Goal: Download file/media

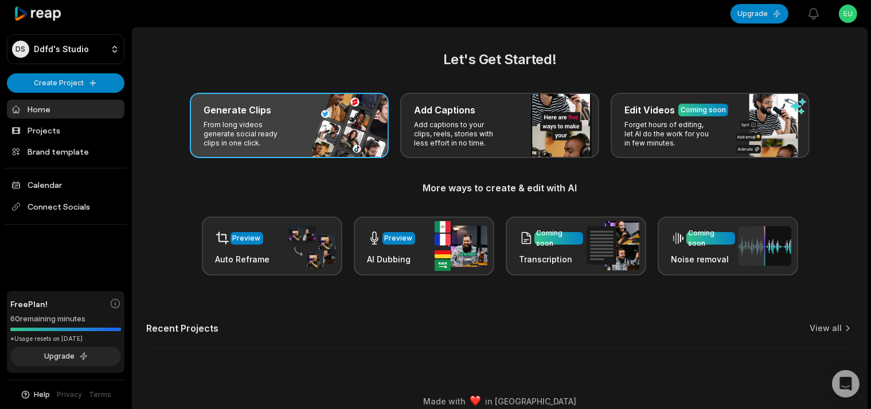
click at [316, 120] on div "Generate Clips From long videos generate social ready clips in one click." at bounding box center [289, 125] width 199 height 65
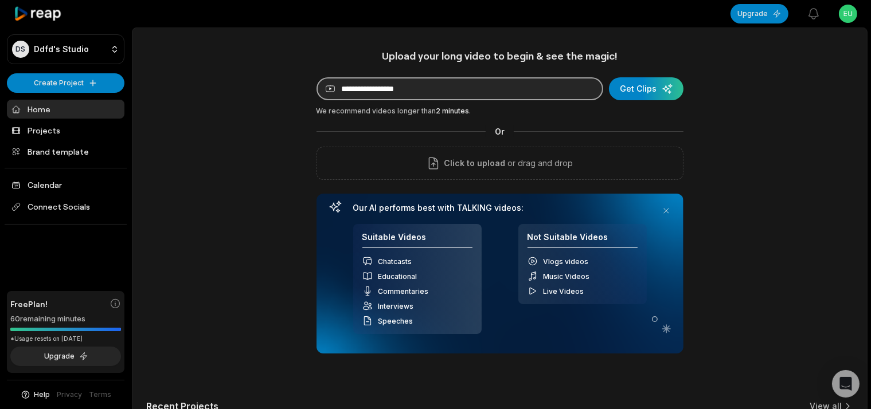
paste input "******"
type input "******"
drag, startPoint x: 547, startPoint y: 97, endPoint x: 166, endPoint y: 146, distance: 384.0
click at [317, 100] on input "******" at bounding box center [460, 88] width 287 height 23
paste input "**********"
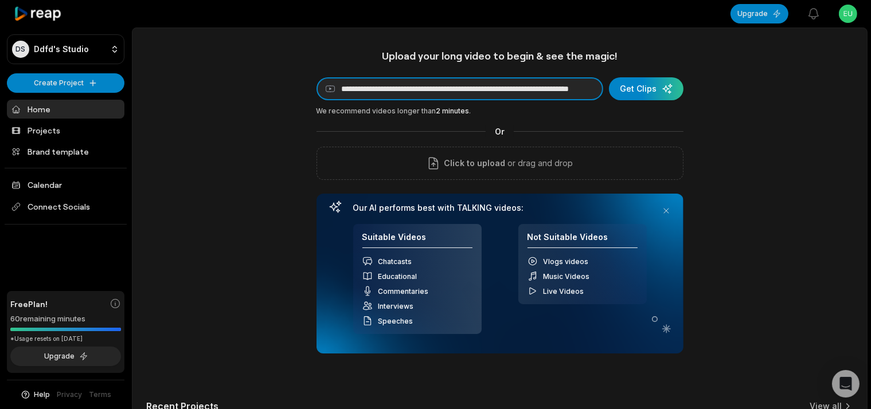
scroll to position [0, 107]
type input "**********"
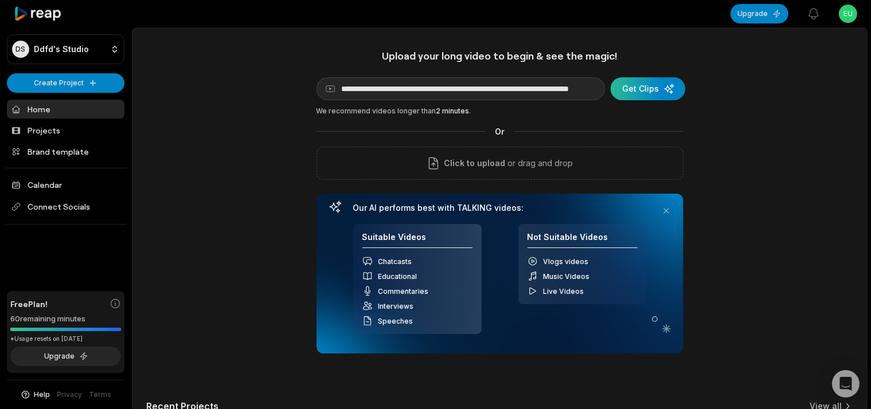
click at [651, 87] on div "submit" at bounding box center [648, 88] width 75 height 23
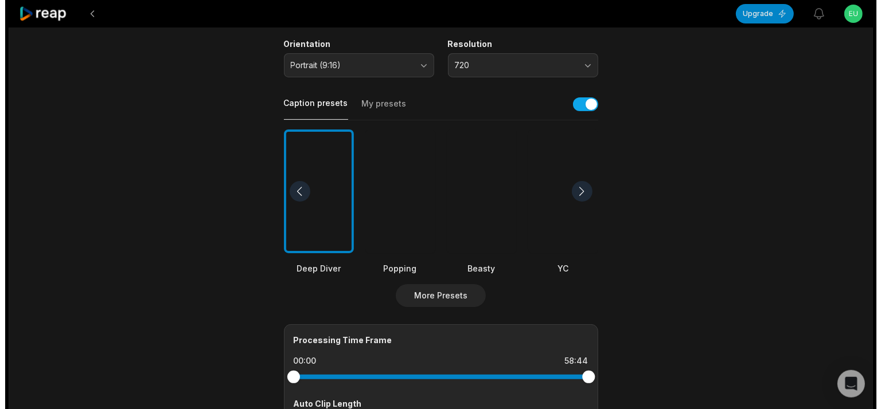
scroll to position [242, 0]
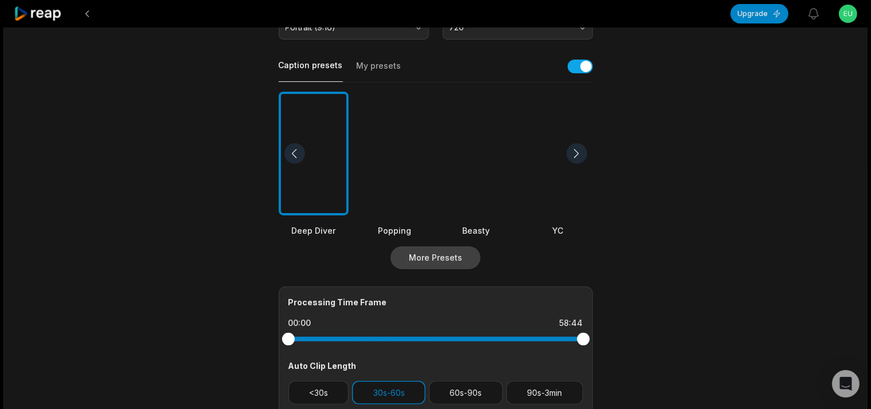
click at [437, 255] on button "More Presets" at bounding box center [436, 258] width 90 height 23
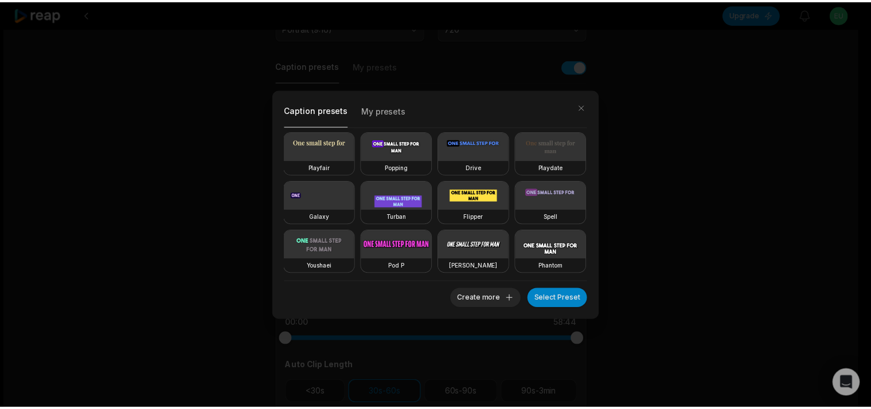
scroll to position [198, 0]
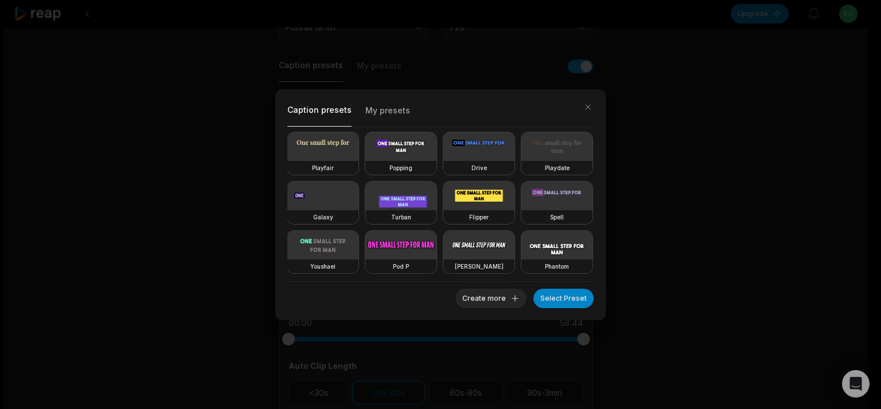
click at [358, 231] on video at bounding box center [322, 245] width 71 height 29
click at [552, 298] on button "Select Preset" at bounding box center [563, 298] width 60 height 19
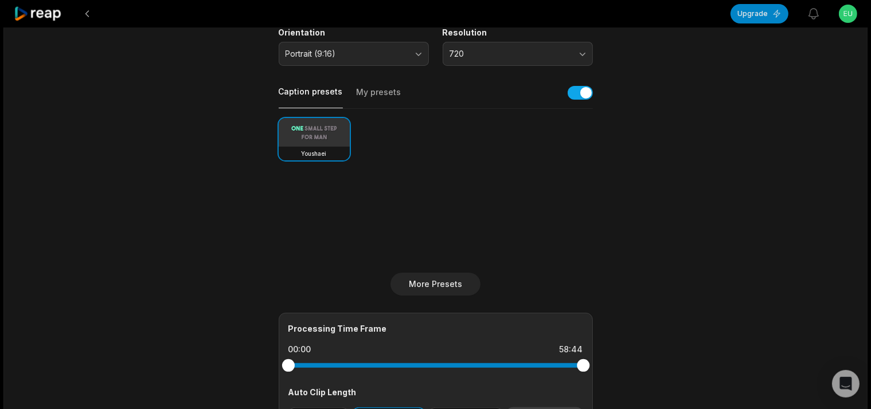
scroll to position [0, 0]
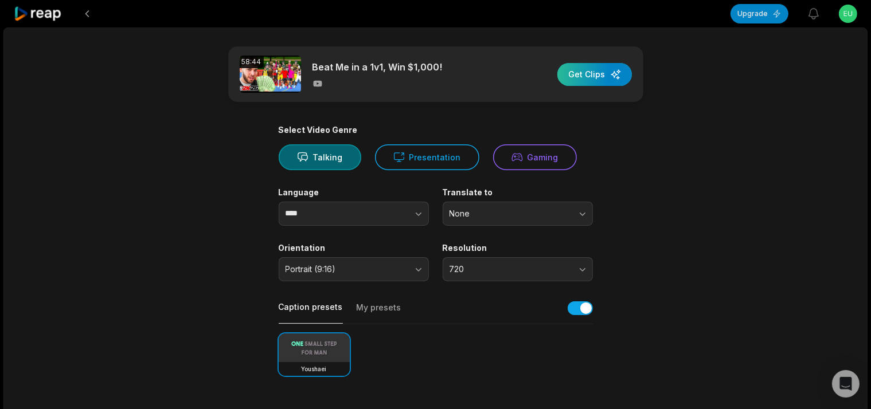
click at [579, 77] on div "button" at bounding box center [594, 74] width 75 height 23
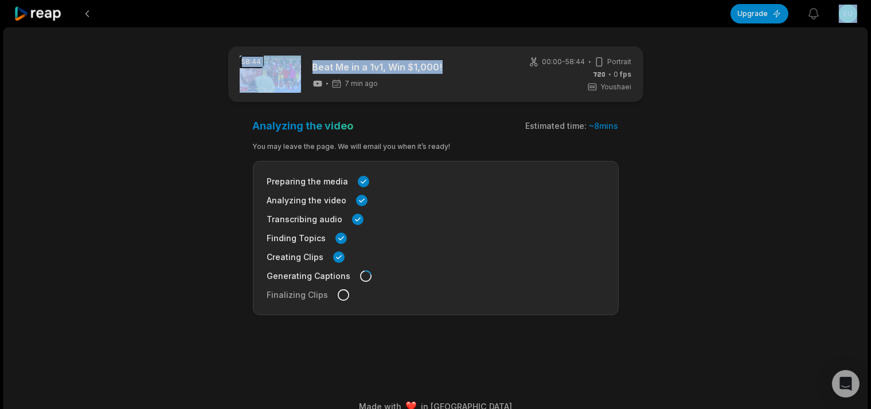
drag, startPoint x: 365, startPoint y: 132, endPoint x: 874, endPoint y: 203, distance: 513.6
click at [871, 202] on html "Upgrade View notifications Open user menu 58:44 Beat Me in a 1v1, Win $1,000! 7…" at bounding box center [435, 204] width 871 height 409
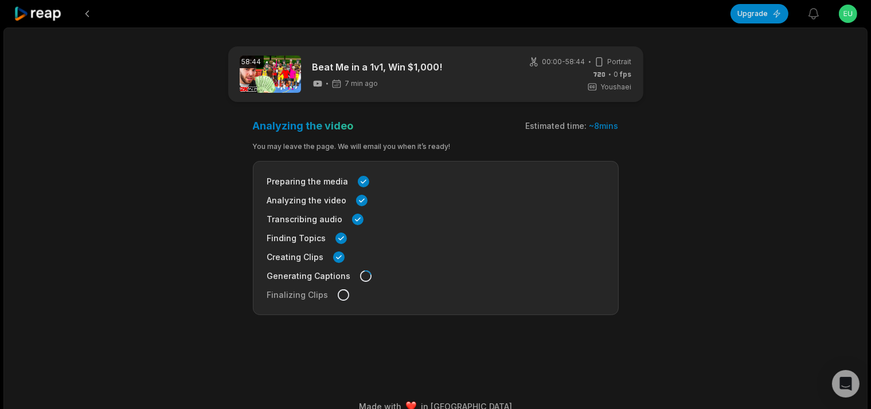
click at [786, 196] on div "58:44 Beat Me in a 1v1, Win $1,000! 7 min ago 00:00 - 58:44 Portrait 0 fps Yous…" at bounding box center [435, 226] width 864 height 396
drag, startPoint x: 705, startPoint y: 163, endPoint x: 382, endPoint y: 109, distance: 327.4
click at [382, 109] on main "58:44 Beat Me in a 1v1, Win $1,000! 8 min ago 00:00 - 58:44 Portrait 0 fps Yous…" at bounding box center [435, 193] width 555 height 294
click at [390, 124] on div "Analyzing the video Estimated time: ~ 8 mins" at bounding box center [436, 125] width 366 height 13
drag, startPoint x: 390, startPoint y: 124, endPoint x: 0, endPoint y: 151, distance: 390.9
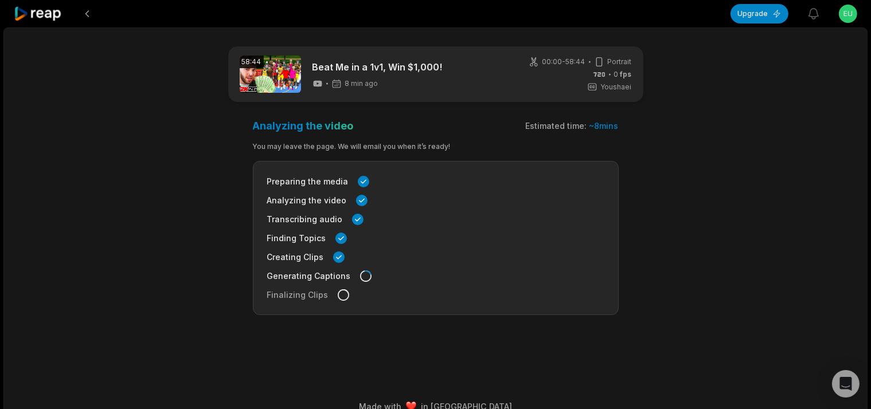
click at [0, 125] on div "Upgrade View notifications Open user menu 58:44 Beat Me in a 1v1, Win $1,000! 8…" at bounding box center [435, 213] width 871 height 427
click at [0, 166] on div "Upgrade View notifications Open user menu 58:44 Beat Me in a 1v1, Win $1,000! 8…" at bounding box center [435, 213] width 871 height 427
drag, startPoint x: 397, startPoint y: 126, endPoint x: 676, endPoint y: 125, distance: 278.7
click at [676, 125] on main "58:44 Beat Me in a 1v1, Win $1,000! 11 min ago 00:00 - 58:44 Portrait 60 fps Yo…" at bounding box center [435, 193] width 555 height 294
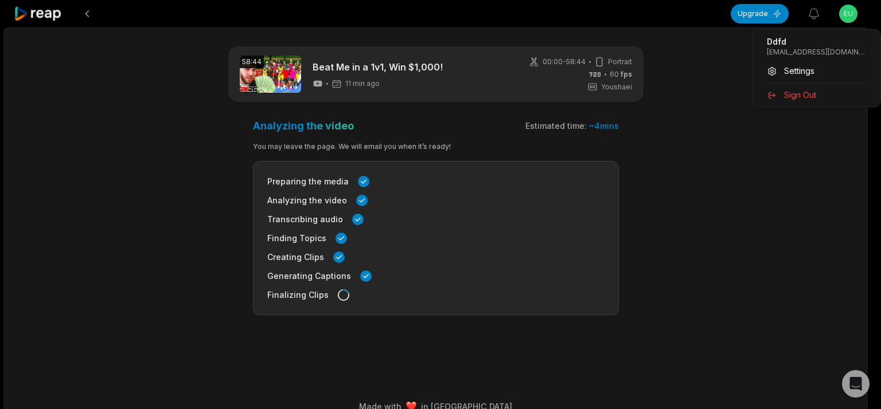
click at [845, 22] on html "Upgrade View notifications Open user menu 58:44 Beat Me in a 1v1, Win $1,000! 1…" at bounding box center [440, 204] width 881 height 409
click at [774, 155] on html "Upgrade View notifications Open user menu 58:44 Beat Me in a 1v1, Win $1,000! 1…" at bounding box center [440, 204] width 881 height 409
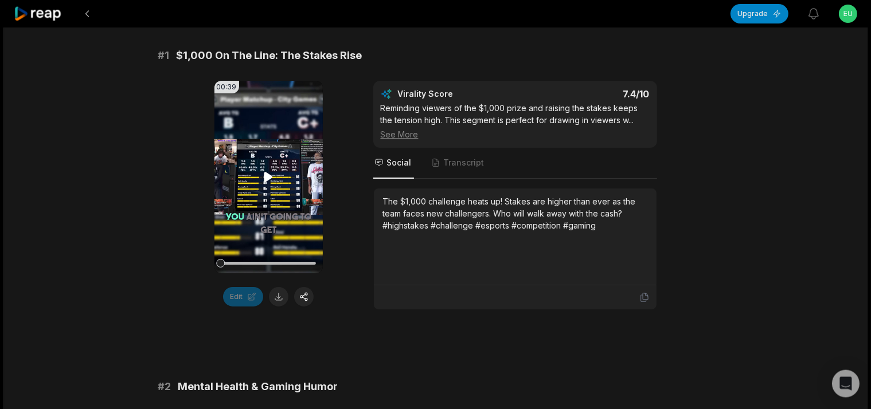
scroll to position [181, 0]
click at [267, 292] on div "Edit" at bounding box center [268, 296] width 108 height 19
click at [280, 295] on button at bounding box center [278, 296] width 19 height 19
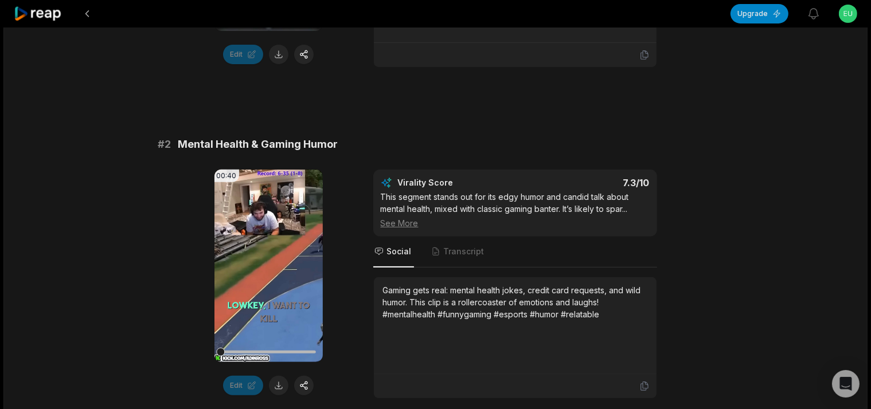
scroll to position [484, 0]
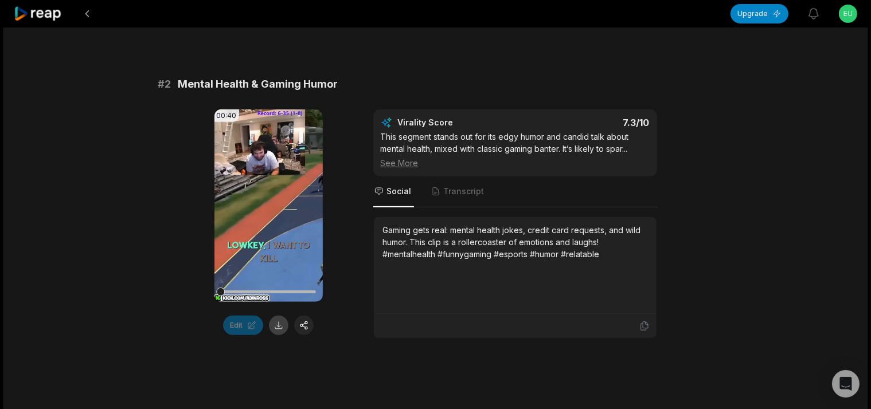
click at [283, 329] on button at bounding box center [278, 325] width 19 height 19
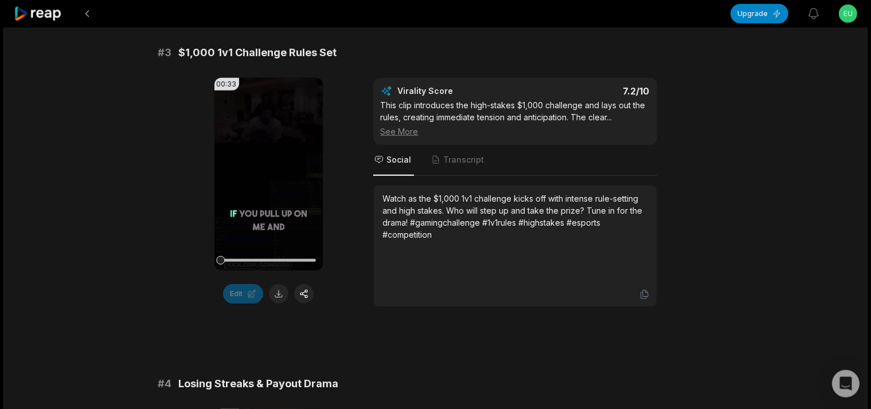
scroll to position [848, 0]
click at [279, 292] on button at bounding box center [278, 293] width 19 height 19
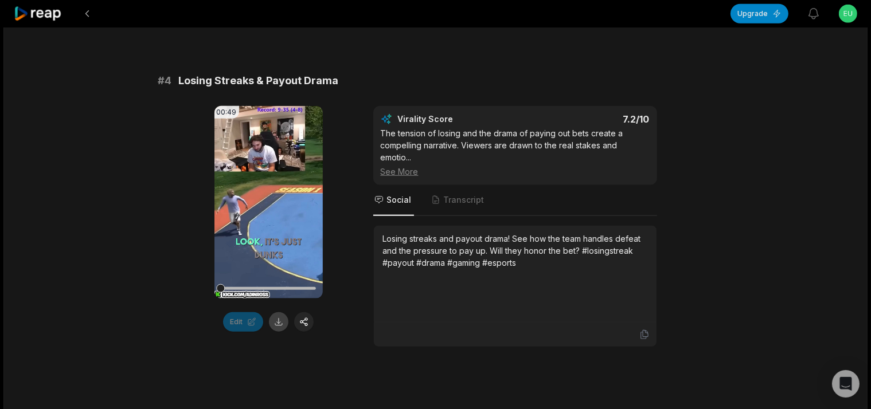
click at [271, 323] on button at bounding box center [278, 322] width 19 height 19
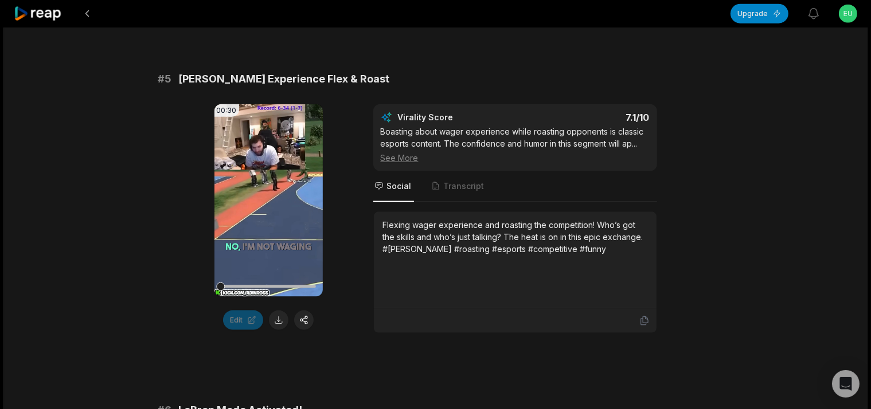
scroll to position [1514, 0]
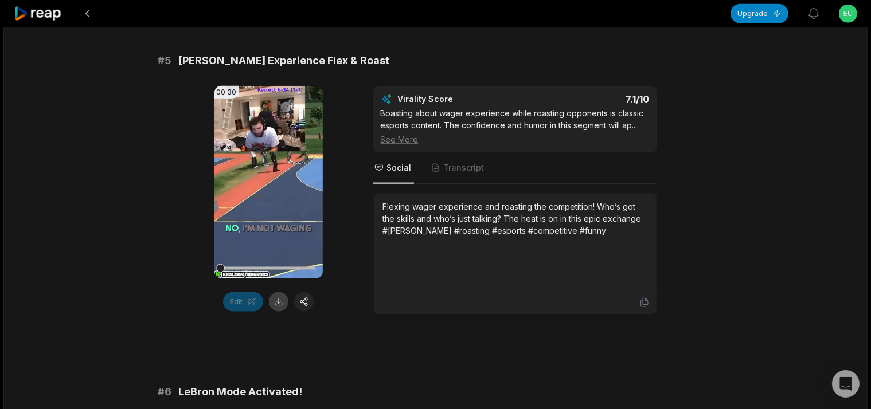
click at [279, 307] on button at bounding box center [278, 301] width 19 height 19
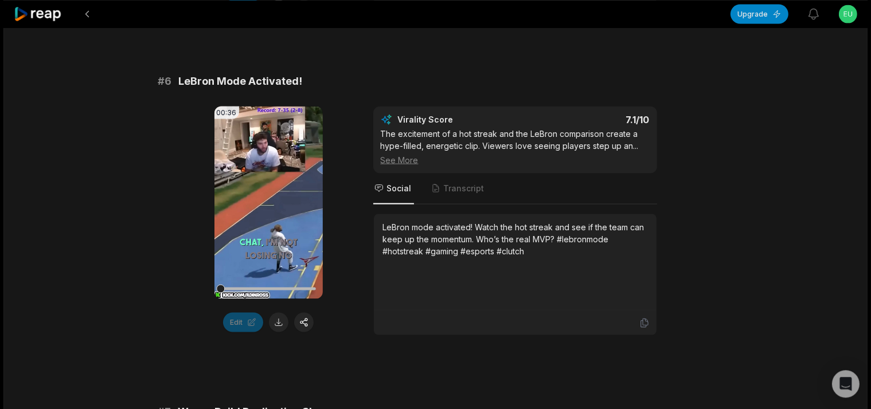
scroll to position [1877, 0]
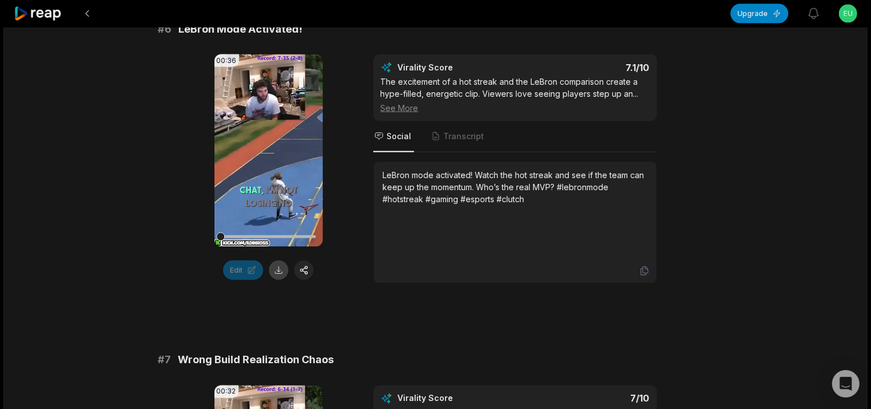
click at [281, 270] on button at bounding box center [278, 270] width 19 height 19
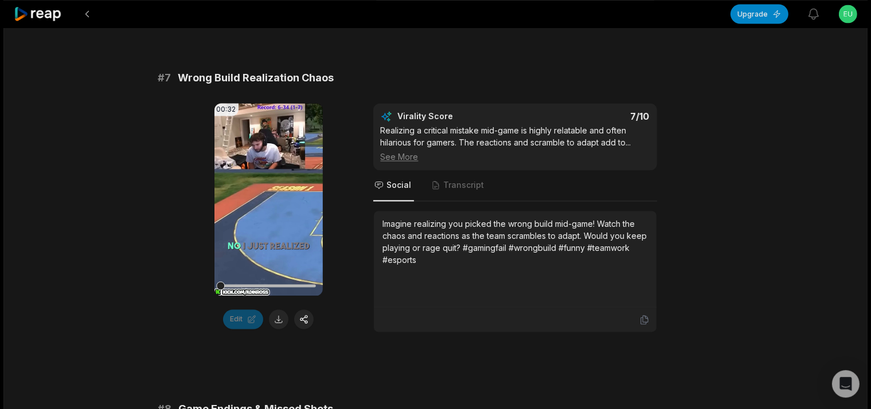
scroll to position [2180, 0]
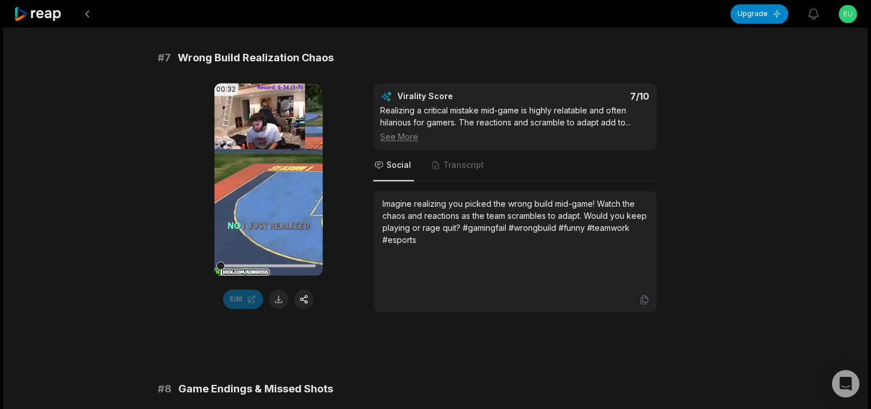
click at [278, 296] on button at bounding box center [278, 299] width 19 height 19
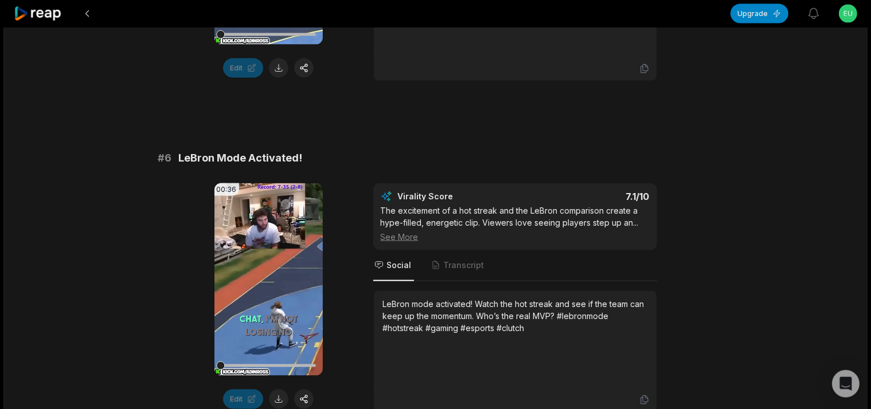
scroll to position [1756, 0]
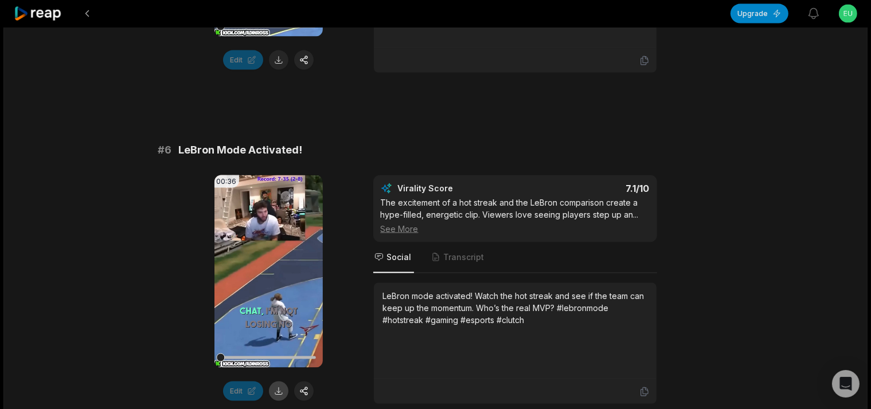
drag, startPoint x: 288, startPoint y: 393, endPoint x: 276, endPoint y: 395, distance: 12.2
click at [278, 395] on div "Edit" at bounding box center [268, 391] width 108 height 19
click at [275, 395] on button at bounding box center [278, 391] width 19 height 19
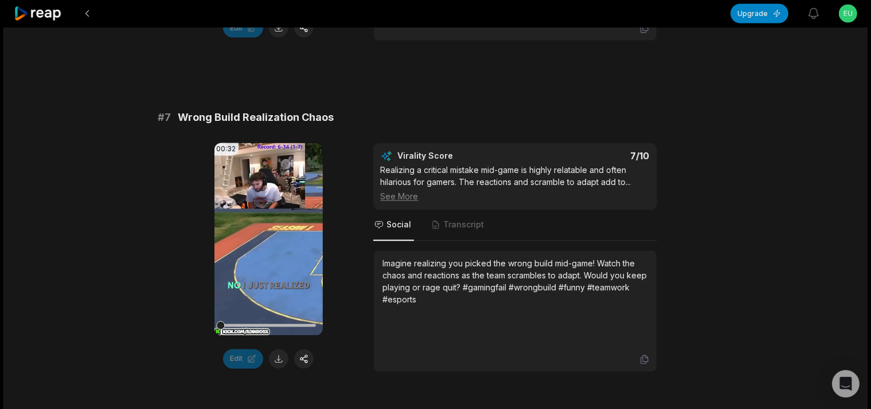
scroll to position [2180, 0]
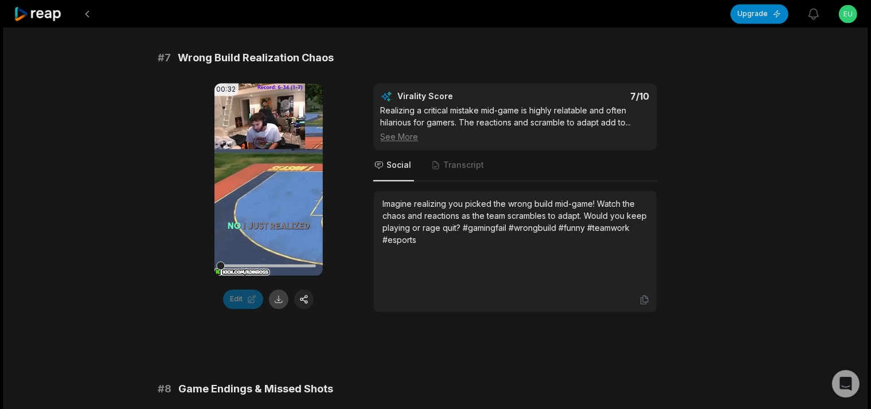
click at [272, 292] on button at bounding box center [278, 299] width 19 height 19
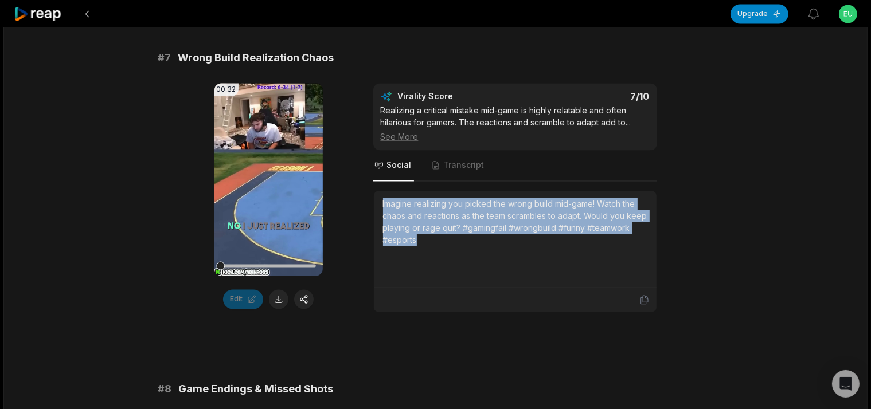
drag, startPoint x: 382, startPoint y: 192, endPoint x: 514, endPoint y: 238, distance: 140.4
click at [514, 238] on div "Imagine realizing you picked the wrong build mid-game! Watch the chaos and reac…" at bounding box center [515, 239] width 283 height 97
copy div "Imagine realizing you picked the wrong build mid-game! Watch the chaos and reac…"
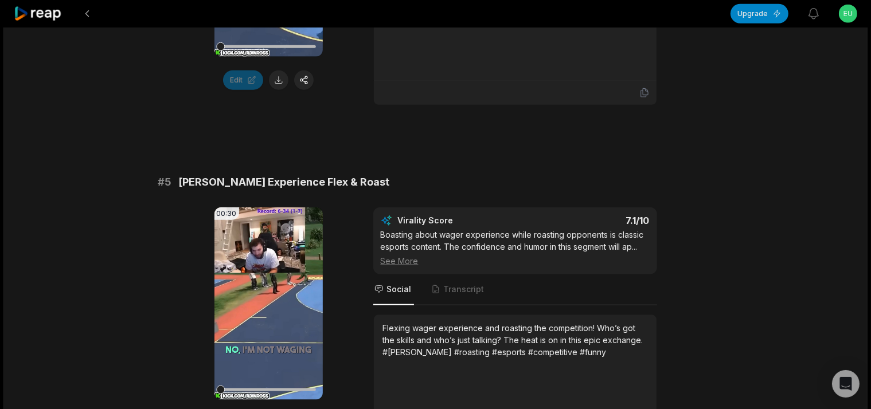
scroll to position [1574, 0]
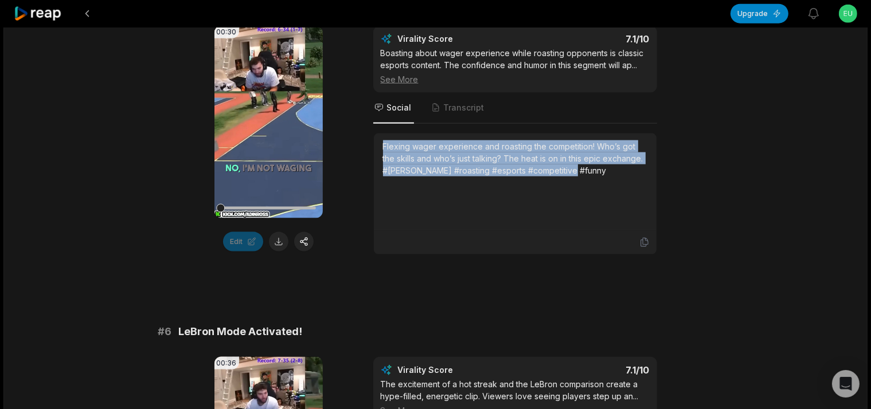
drag, startPoint x: 381, startPoint y: 136, endPoint x: 576, endPoint y: 214, distance: 210.0
click at [576, 214] on div "Flexing wager experience and roasting the competition! Who’s got the skills and…" at bounding box center [515, 182] width 283 height 97
copy div "Flexing wager experience and roasting the competition! Who’s got the skills and…"
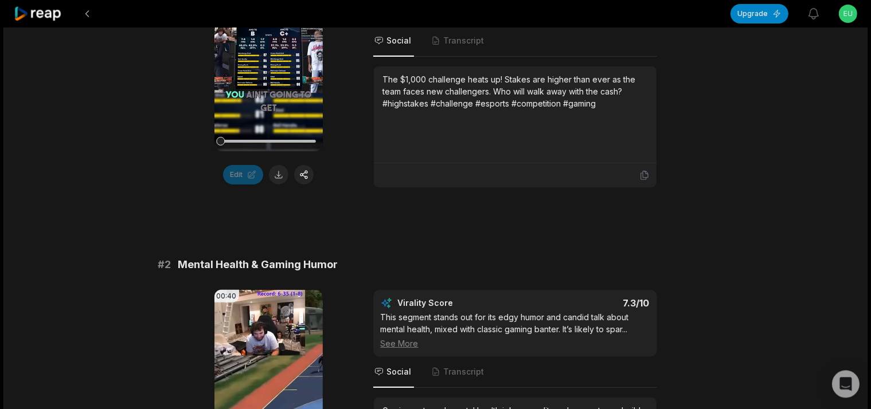
scroll to position [484, 0]
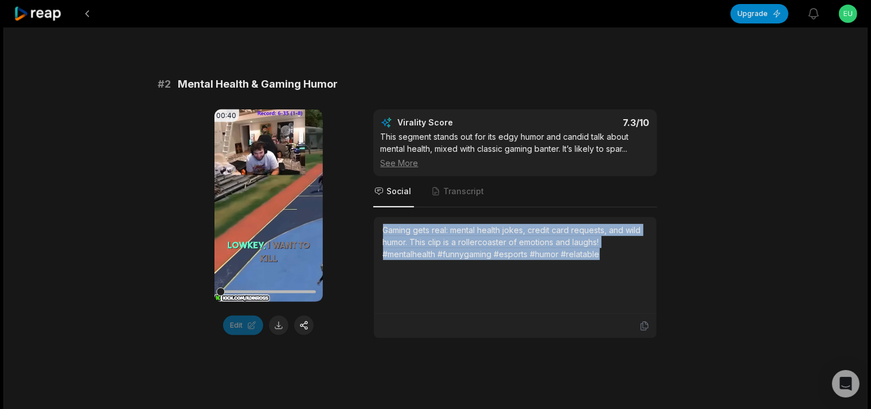
drag, startPoint x: 380, startPoint y: 226, endPoint x: 618, endPoint y: 320, distance: 255.9
click at [618, 314] on div "Gaming gets real: mental health jokes, credit card requests, and wild humor. Th…" at bounding box center [515, 265] width 283 height 97
copy div "Gaming gets real: mental health jokes, credit card requests, and wild humor. Th…"
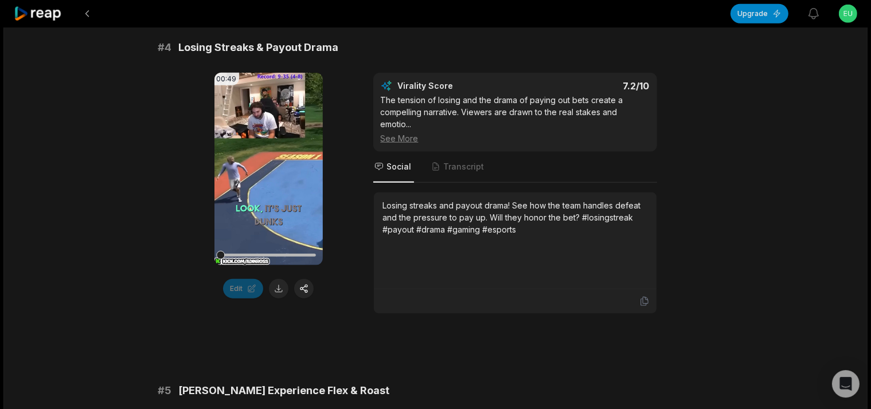
scroll to position [1211, 0]
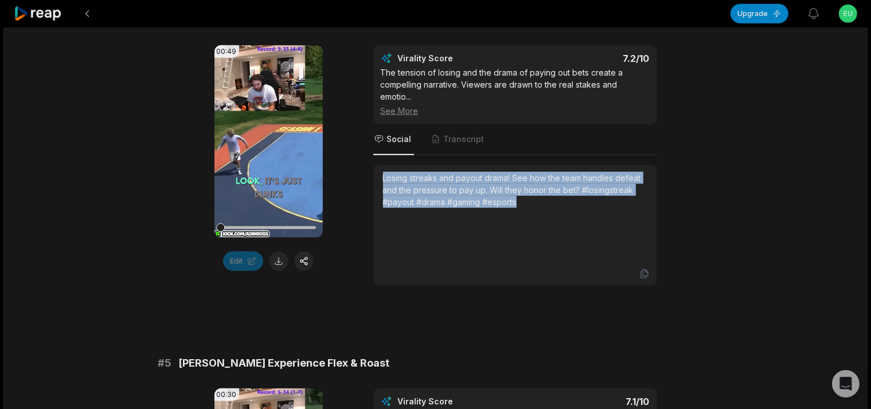
drag, startPoint x: 383, startPoint y: 170, endPoint x: 537, endPoint y: 230, distance: 164.9
click at [537, 230] on div "Losing streaks and payout drama! See how the team handles defeat and the pressu…" at bounding box center [515, 213] width 264 height 83
copy div "Losing streaks and payout drama! See how the team handles defeat and the pressu…"
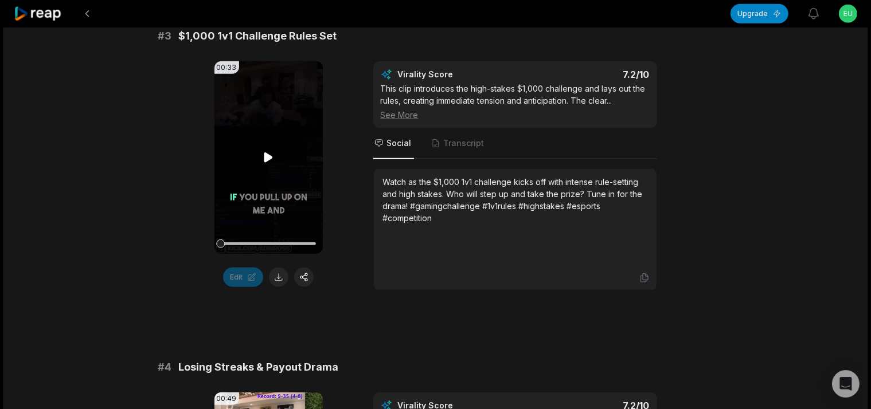
scroll to position [848, 0]
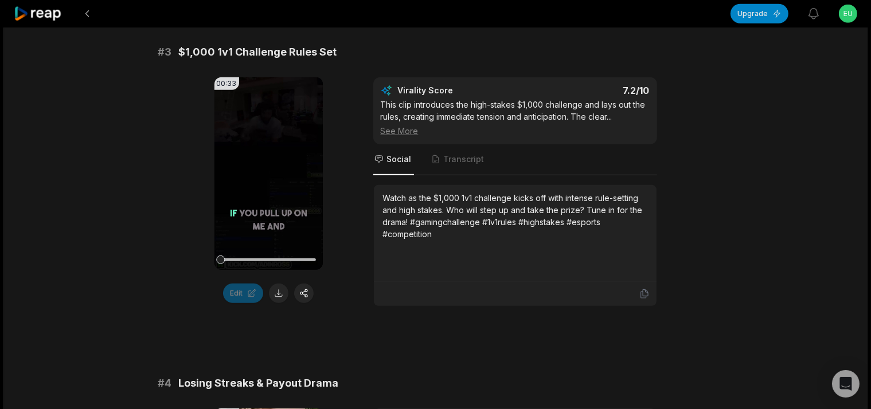
click at [279, 297] on button at bounding box center [278, 293] width 19 height 19
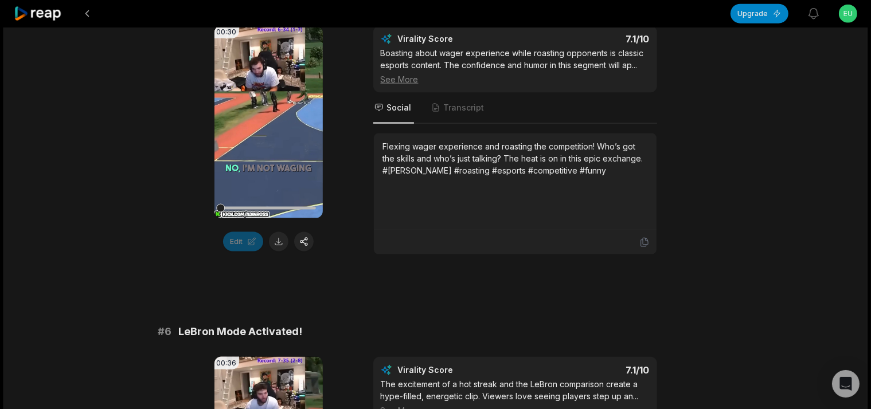
scroll to position [1817, 0]
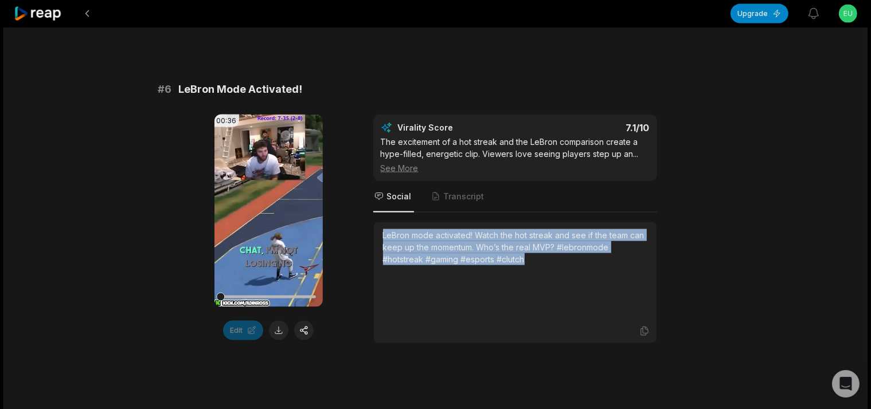
drag, startPoint x: 384, startPoint y: 236, endPoint x: 636, endPoint y: 333, distance: 269.8
click at [636, 319] on div "LeBron mode activated! Watch the hot streak and see if the team can keep up the…" at bounding box center [515, 271] width 283 height 97
copy div "LeB"
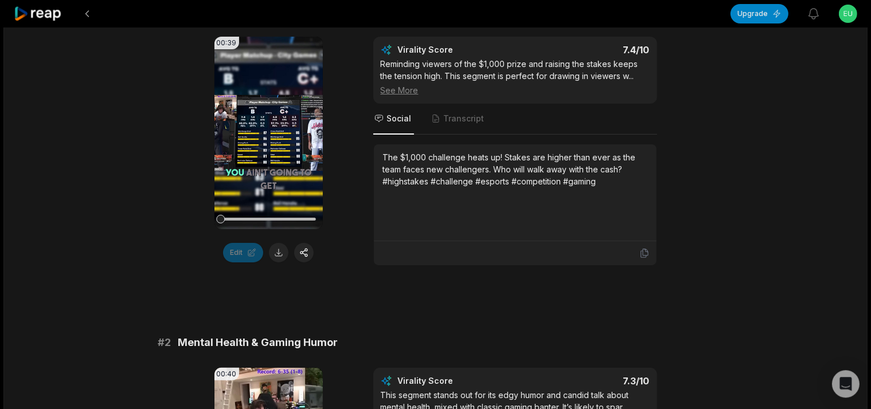
scroll to position [242, 0]
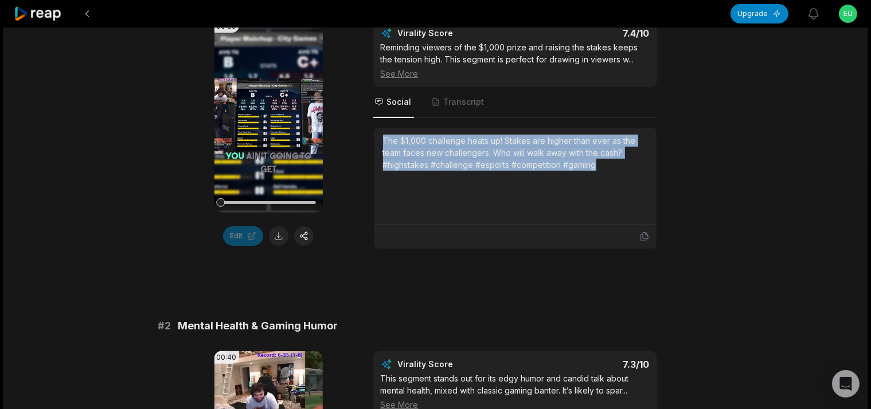
drag, startPoint x: 384, startPoint y: 138, endPoint x: 633, endPoint y: 195, distance: 254.7
click at [633, 195] on div "The $1,000 challenge heats up! Stakes are higher than ever as the team faces ne…" at bounding box center [515, 176] width 264 height 83
copy div "The $1,000 challenge heats up! Stakes are higher than ever as the team faces ne…"
